Goal: Transaction & Acquisition: Book appointment/travel/reservation

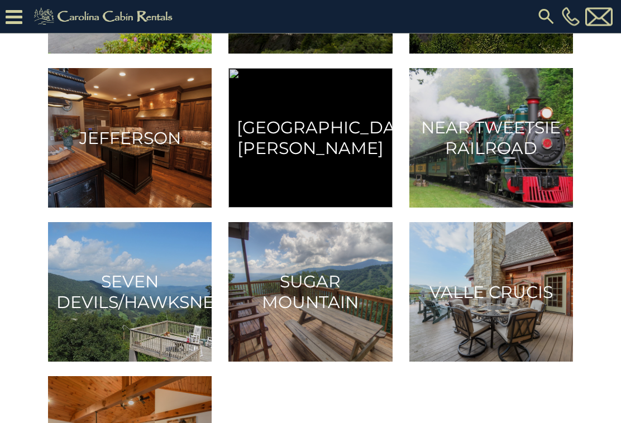
scroll to position [662, 0]
click at [111, 280] on h3 "Seven Devils/Hawksnest" at bounding box center [129, 291] width 147 height 41
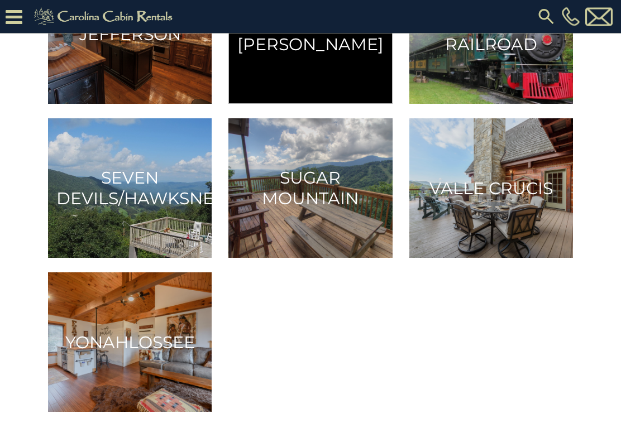
scroll to position [765, 0]
click at [164, 215] on img at bounding box center [130, 188] width 164 height 140
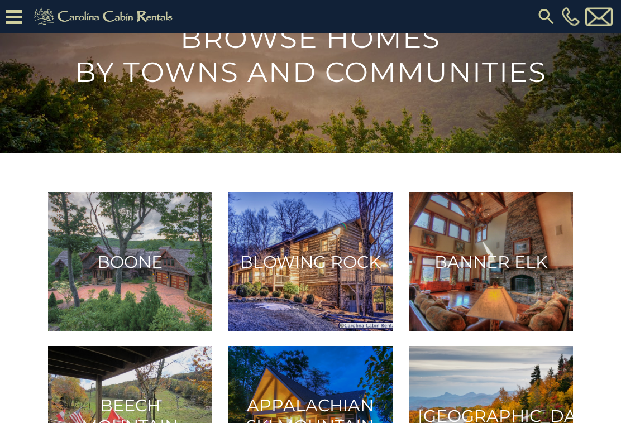
scroll to position [0, 0]
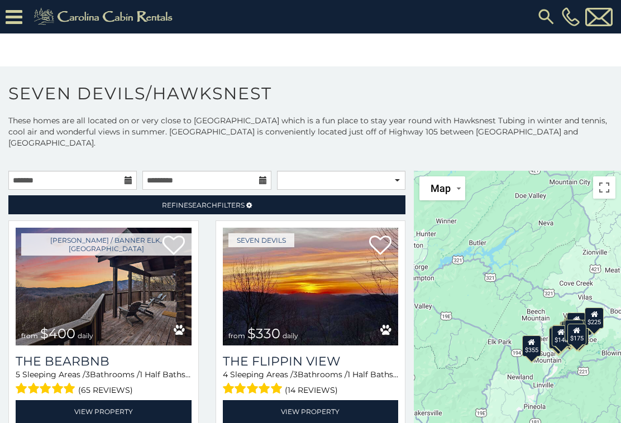
click at [577, 327] on icon at bounding box center [576, 331] width 7 height 8
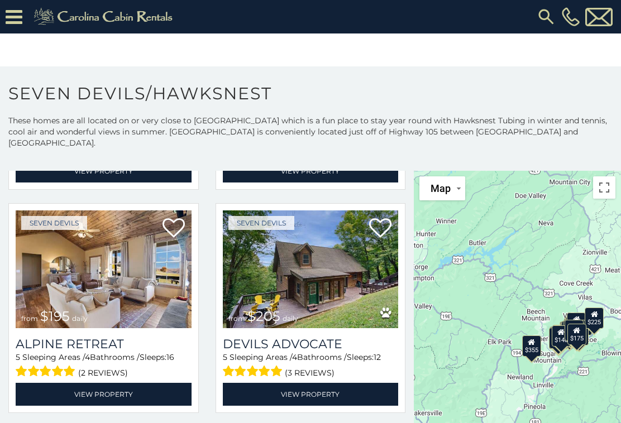
scroll to position [463, 0]
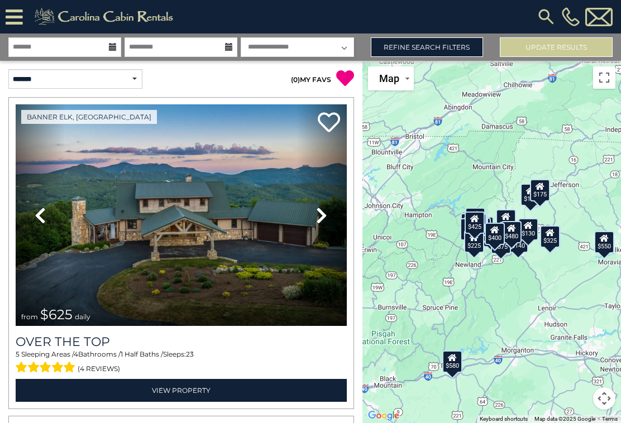
click at [319, 44] on select "**********" at bounding box center [297, 47] width 113 height 20
select select "*"
click at [450, 47] on link "Refine Search Filters" at bounding box center [427, 47] width 113 height 20
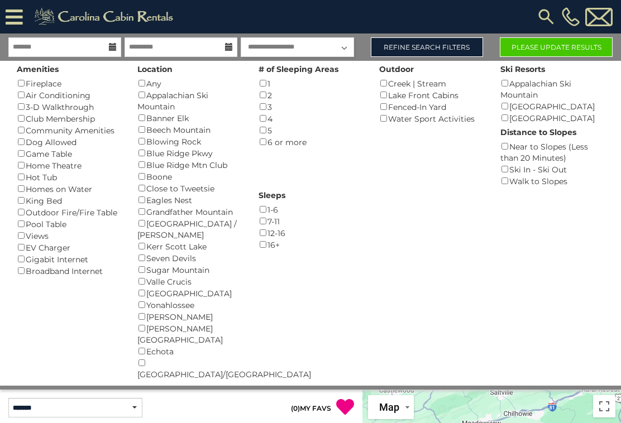
click at [516, 45] on button "Please Update Results" at bounding box center [556, 47] width 113 height 20
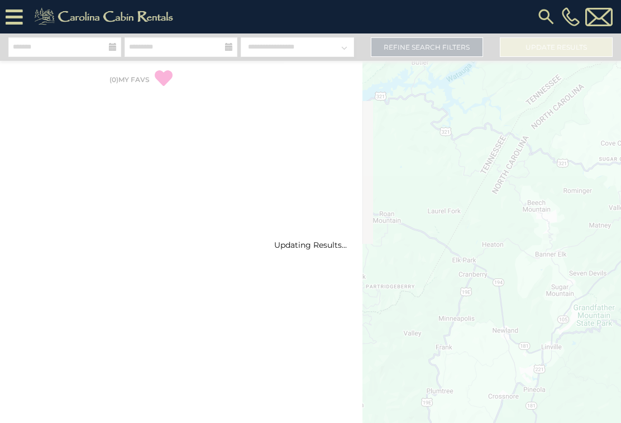
select select "*"
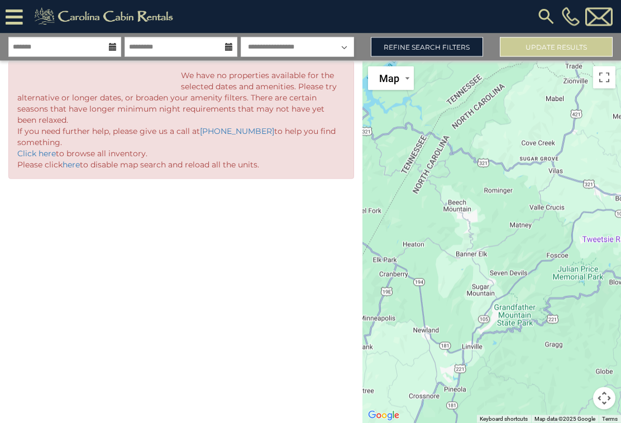
click at [31, 154] on link "Click here" at bounding box center [36, 154] width 39 height 10
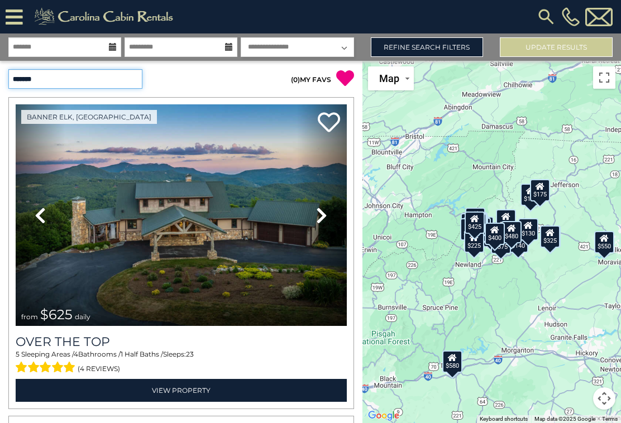
click at [44, 83] on select "**********" at bounding box center [75, 79] width 134 height 20
select select "**********"
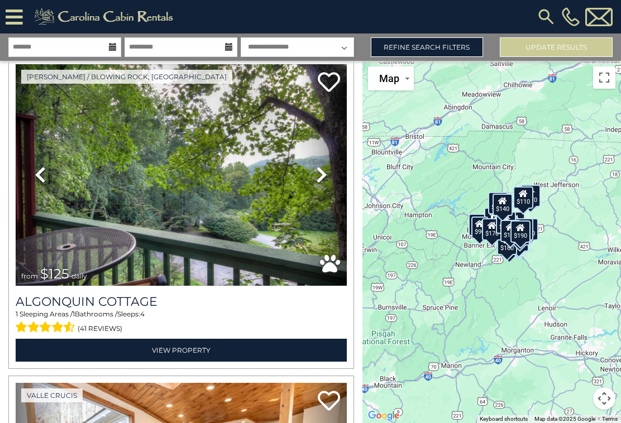
scroll to position [706, 0]
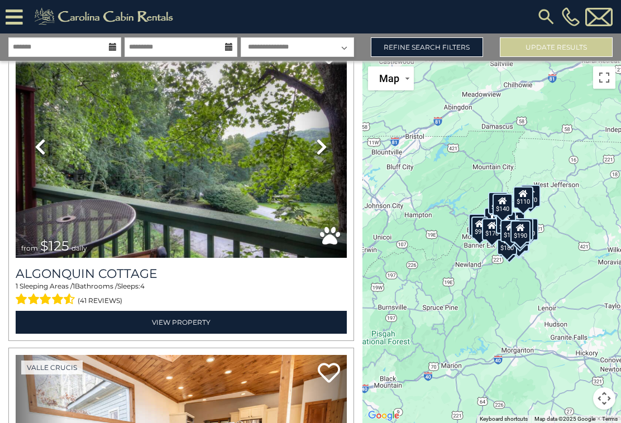
click at [228, 189] on img at bounding box center [181, 147] width 331 height 222
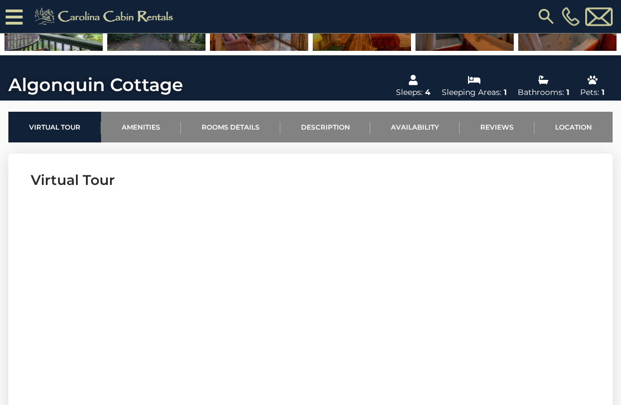
scroll to position [285, 0]
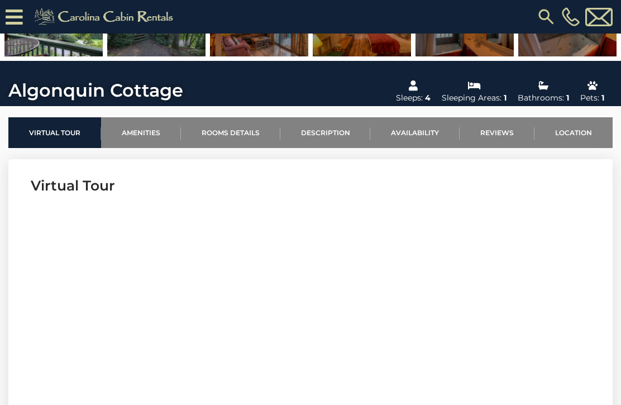
click at [577, 122] on link "Location" at bounding box center [573, 132] width 78 height 31
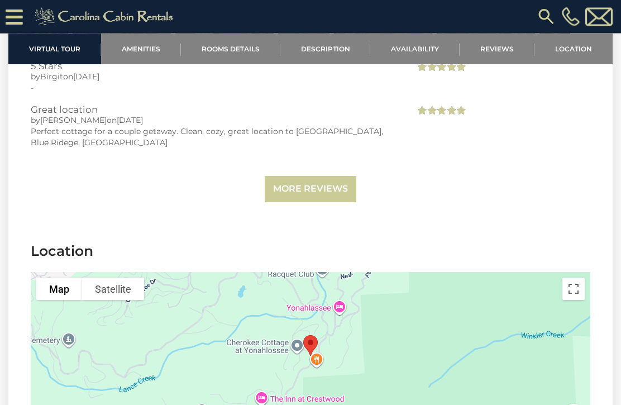
scroll to position [2350, 0]
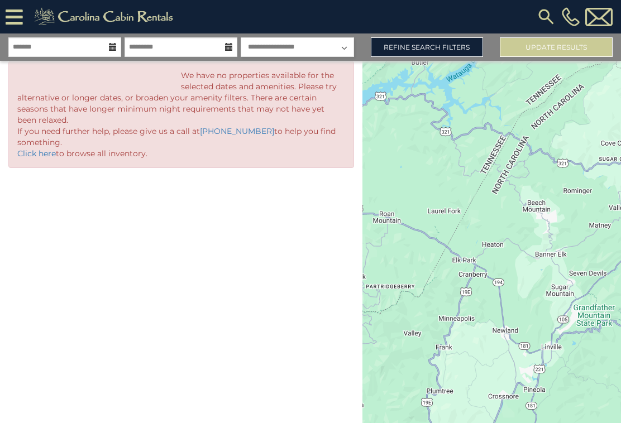
select select "*"
